Goal: Task Accomplishment & Management: Use online tool/utility

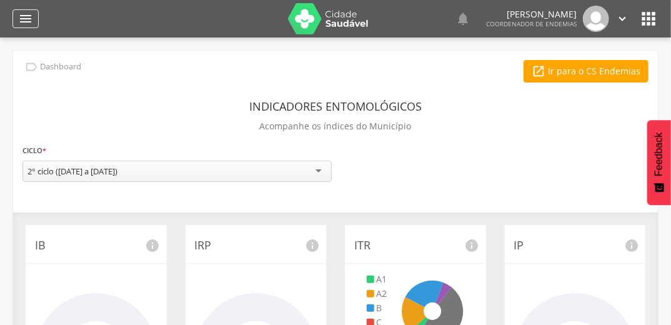
click at [21, 22] on icon "" at bounding box center [25, 18] width 15 height 15
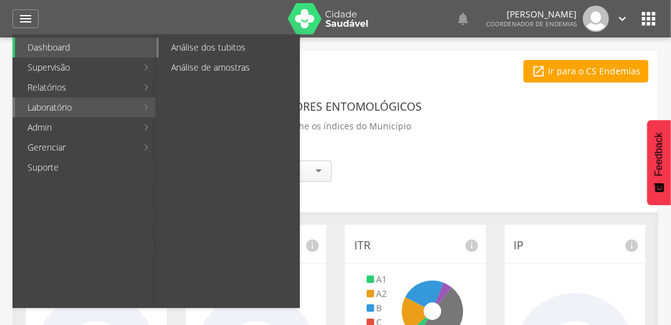
click at [212, 46] on link "Análise dos tubitos" at bounding box center [229, 47] width 141 height 20
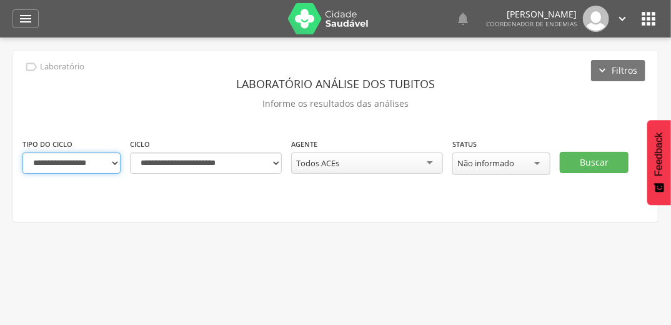
click at [114, 166] on select "**********" at bounding box center [71, 162] width 98 height 21
select select "*"
click at [22, 152] on select "**********" at bounding box center [71, 162] width 98 height 21
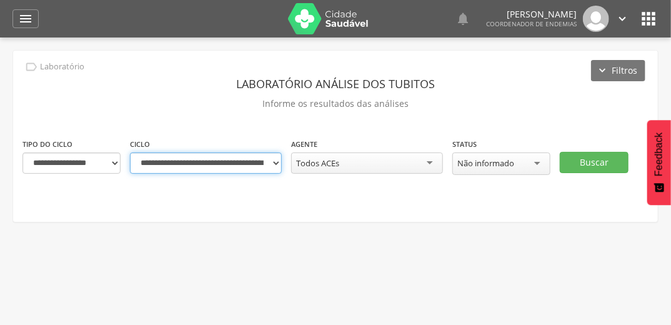
click at [277, 162] on select "**********" at bounding box center [206, 162] width 152 height 21
select select "**********"
click at [130, 152] on select "**********" at bounding box center [206, 162] width 152 height 21
drag, startPoint x: 304, startPoint y: 139, endPoint x: 276, endPoint y: 140, distance: 27.5
click at [276, 140] on div "**********" at bounding box center [206, 155] width 152 height 36
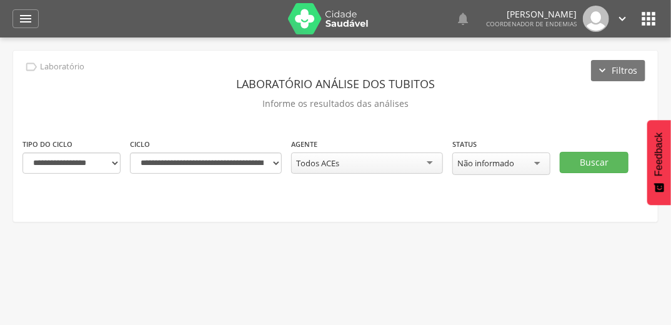
click at [276, 140] on div "**********" at bounding box center [206, 155] width 152 height 36
click at [586, 162] on button "Buscar" at bounding box center [594, 162] width 69 height 21
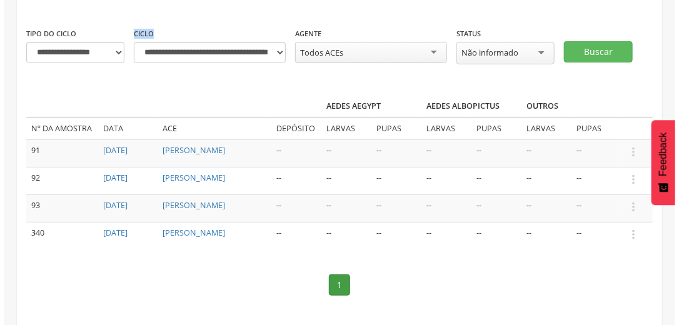
scroll to position [120, 0]
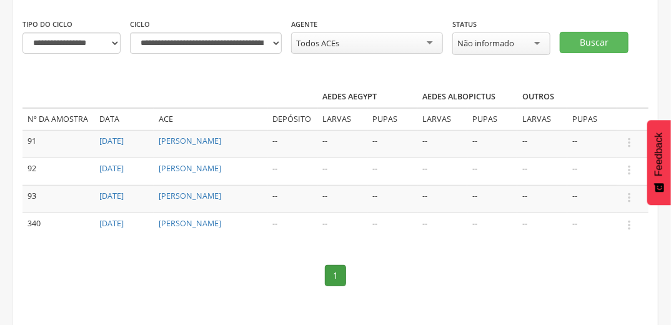
click at [617, 152] on td "--" at bounding box center [592, 143] width 50 height 27
click at [629, 141] on icon "" at bounding box center [629, 143] width 14 height 14
click at [601, 120] on link "Informar resultado" at bounding box center [586, 122] width 99 height 16
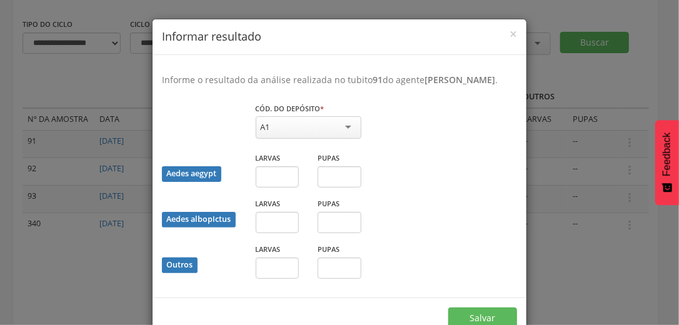
click at [346, 139] on div "A1" at bounding box center [309, 127] width 106 height 22
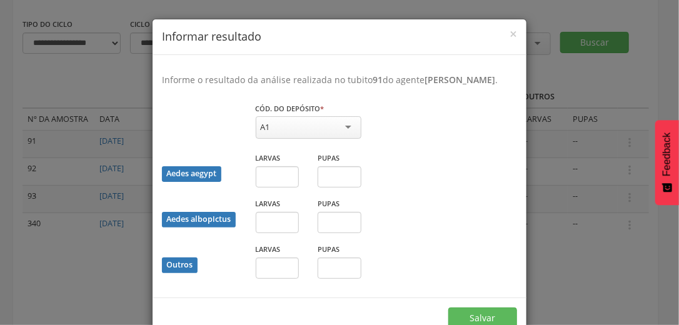
click at [346, 139] on div "A1" at bounding box center [309, 127] width 106 height 22
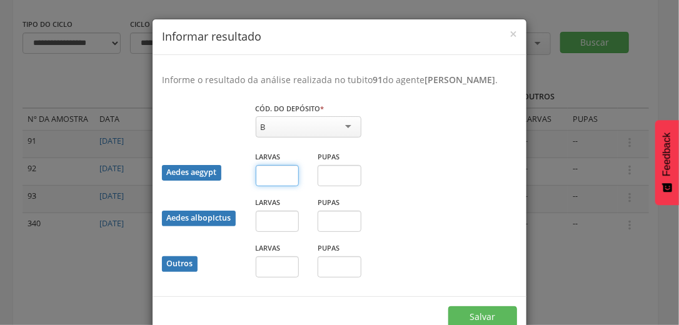
click at [279, 185] on input "text" at bounding box center [278, 175] width 44 height 21
type input "*"
click at [337, 186] on input "text" at bounding box center [339, 175] width 44 height 21
type input "*"
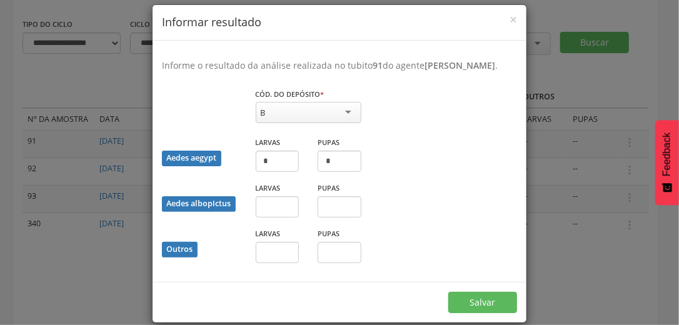
scroll to position [20, 0]
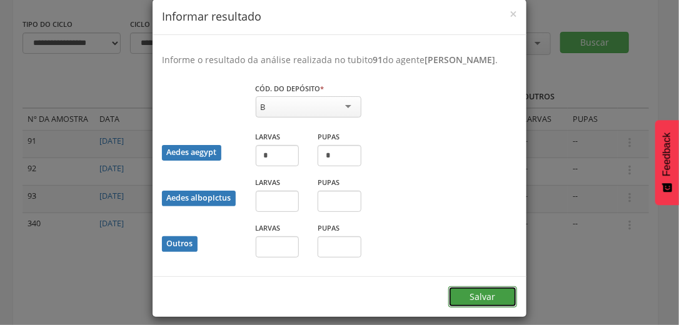
click at [498, 298] on button "Salvar" at bounding box center [482, 296] width 69 height 21
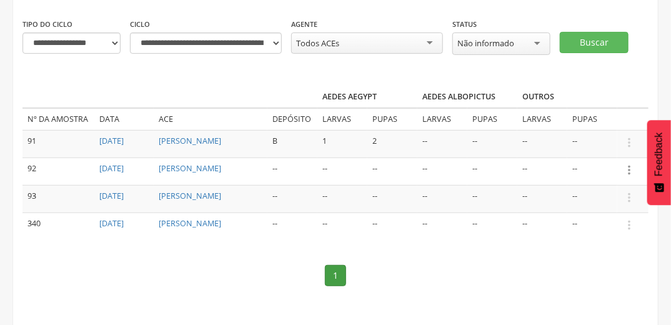
click at [627, 168] on icon "" at bounding box center [629, 170] width 14 height 14
click at [594, 151] on link "Informar resultado" at bounding box center [586, 149] width 99 height 16
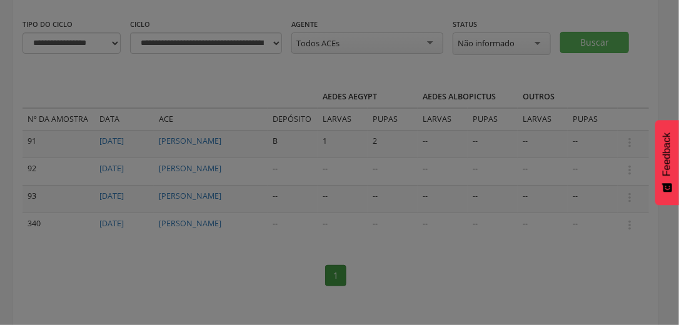
scroll to position [0, 0]
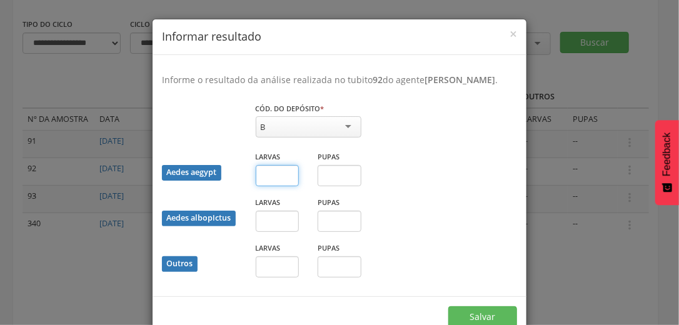
click at [275, 185] on input "text" at bounding box center [278, 175] width 44 height 21
type input "*"
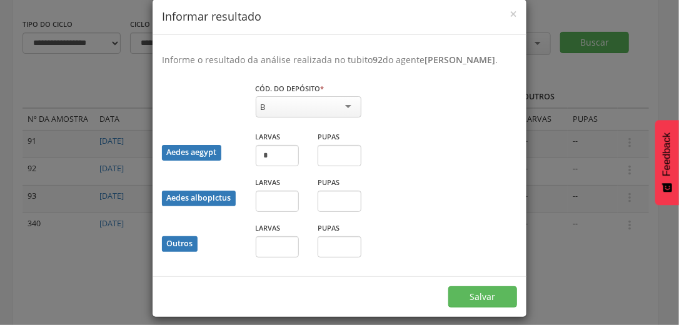
scroll to position [40, 0]
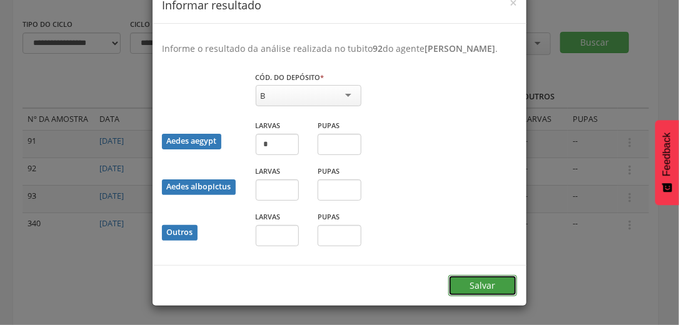
click at [500, 282] on button "Salvar" at bounding box center [482, 285] width 69 height 21
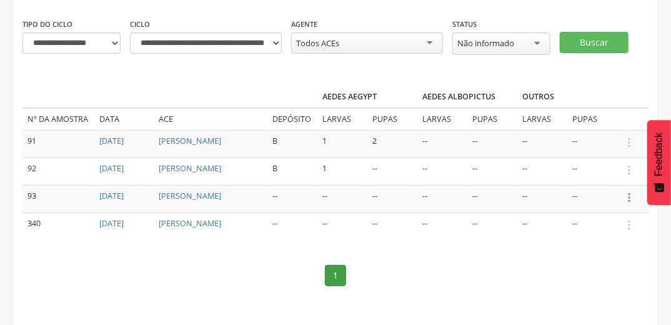
click at [630, 191] on icon "" at bounding box center [629, 198] width 14 height 14
click at [616, 174] on link "Informar resultado" at bounding box center [586, 177] width 99 height 16
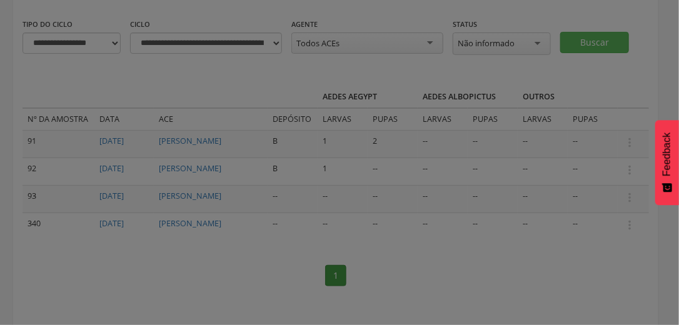
scroll to position [0, 0]
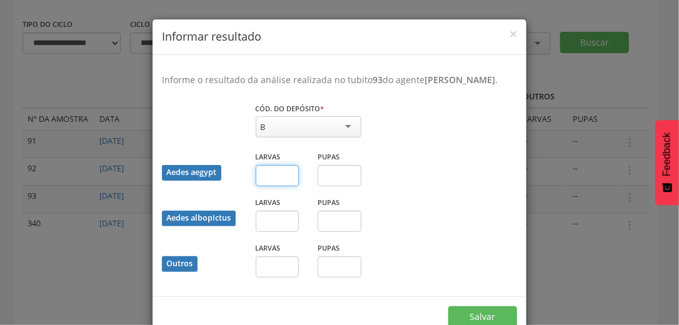
click at [272, 184] on input "text" at bounding box center [278, 175] width 44 height 21
type input "*"
click at [265, 231] on input "text" at bounding box center [278, 221] width 44 height 21
type input "*"
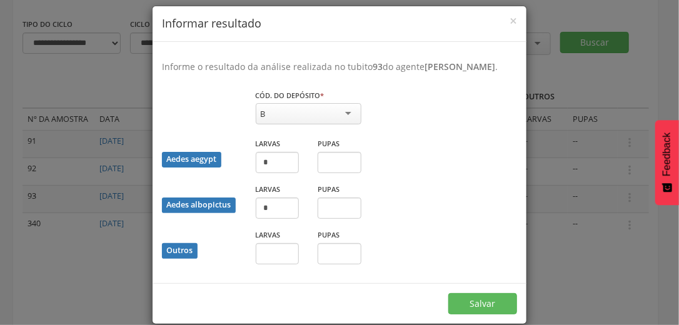
scroll to position [20, 0]
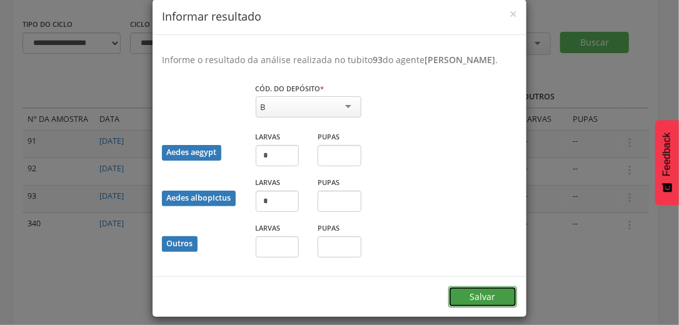
click at [496, 302] on button "Salvar" at bounding box center [482, 296] width 69 height 21
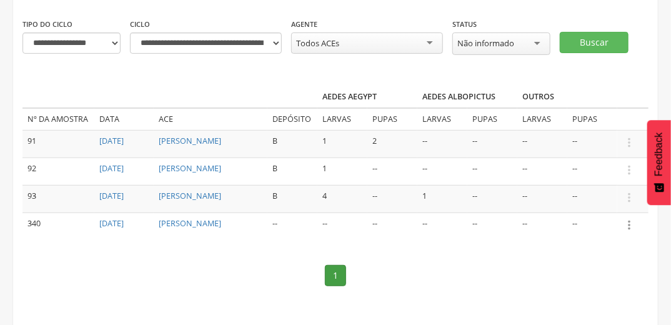
click at [629, 218] on icon "" at bounding box center [629, 225] width 14 height 14
click at [617, 197] on link "Informar resultado" at bounding box center [586, 204] width 99 height 16
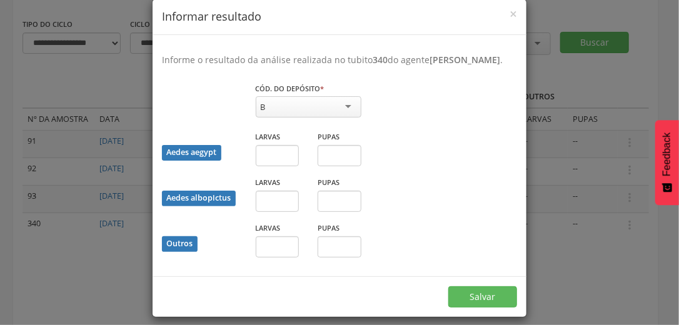
scroll to position [0, 0]
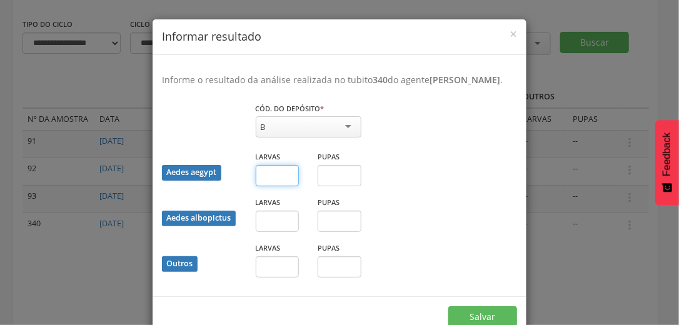
click at [276, 186] on input "text" at bounding box center [278, 175] width 44 height 21
type input "*"
click at [326, 185] on input "text" at bounding box center [339, 175] width 44 height 21
type input "*"
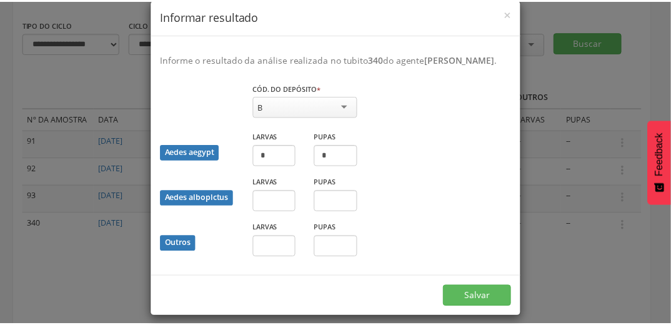
scroll to position [40, 0]
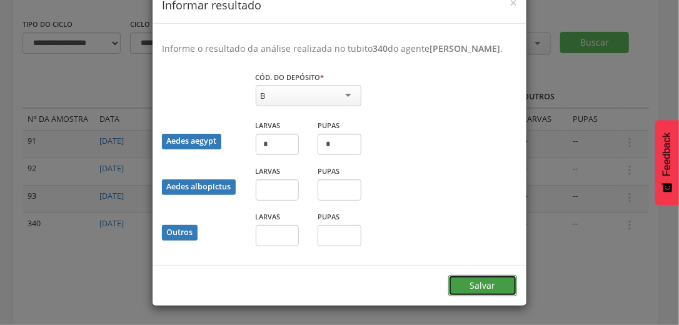
click at [472, 292] on button "Salvar" at bounding box center [482, 285] width 69 height 21
